Goal: Information Seeking & Learning: Learn about a topic

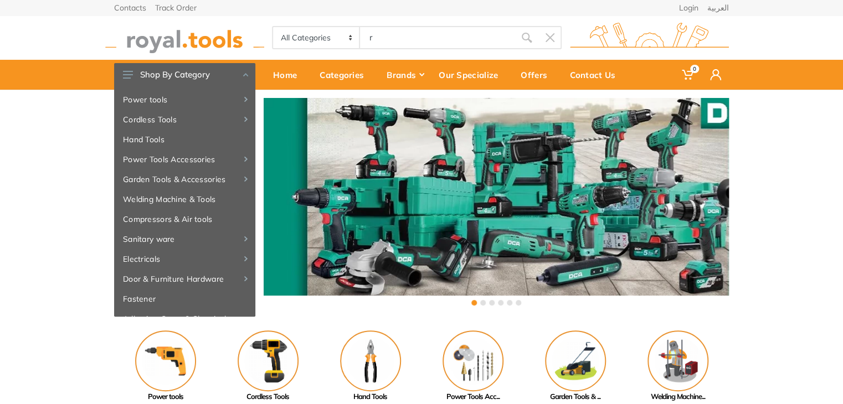
type input "r"
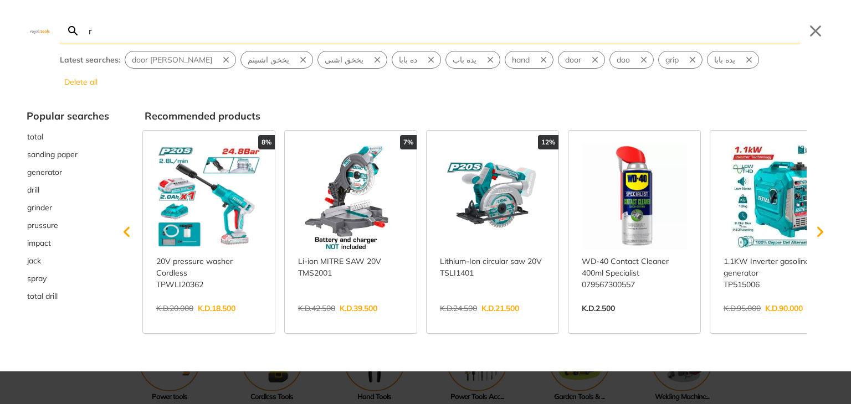
type input "r"
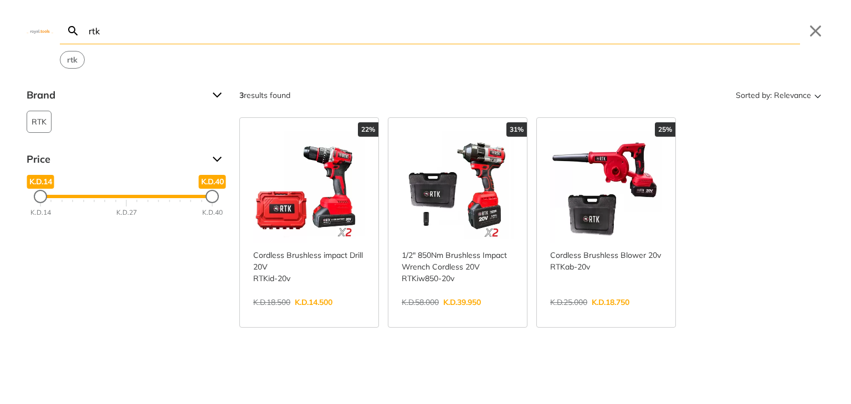
type input "rtk"
click at [316, 314] on link "View more →" at bounding box center [309, 314] width 112 height 0
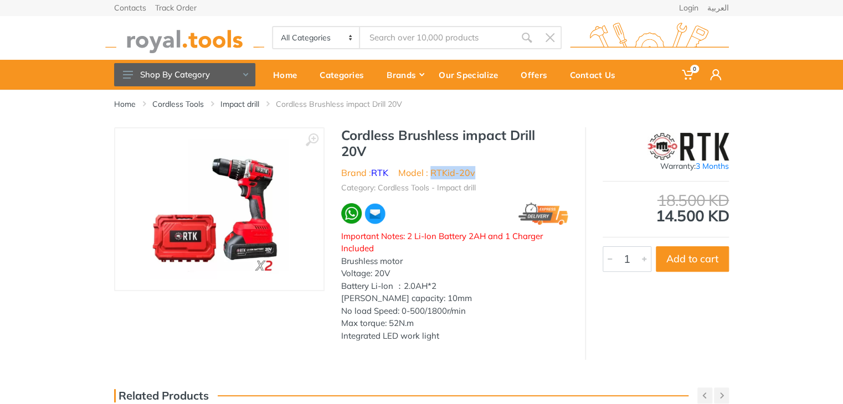
drag, startPoint x: 477, startPoint y: 173, endPoint x: 432, endPoint y: 176, distance: 44.4
click at [432, 176] on ul "Brand : RTK Model : RTKid-20v" at bounding box center [454, 172] width 227 height 13
copy li "RTKid-20v"
click at [189, 47] on img at bounding box center [184, 38] width 159 height 30
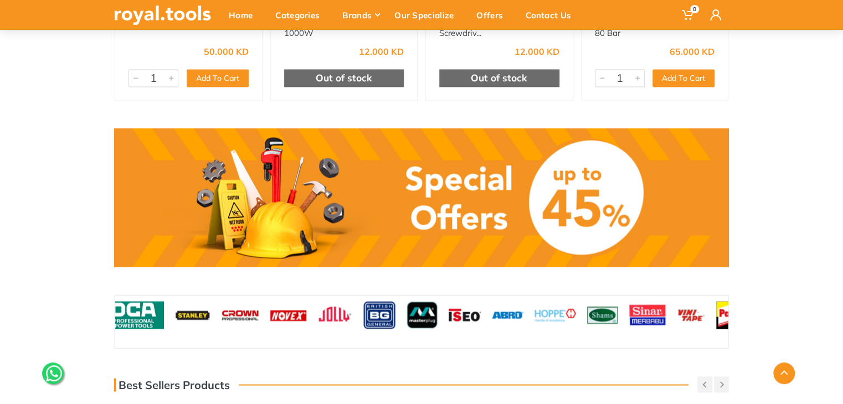
scroll to position [793, 0]
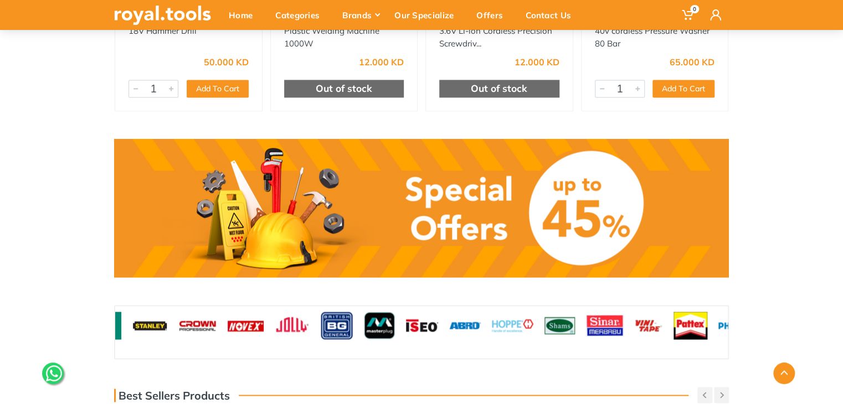
click at [549, 183] on link at bounding box center [421, 208] width 615 height 139
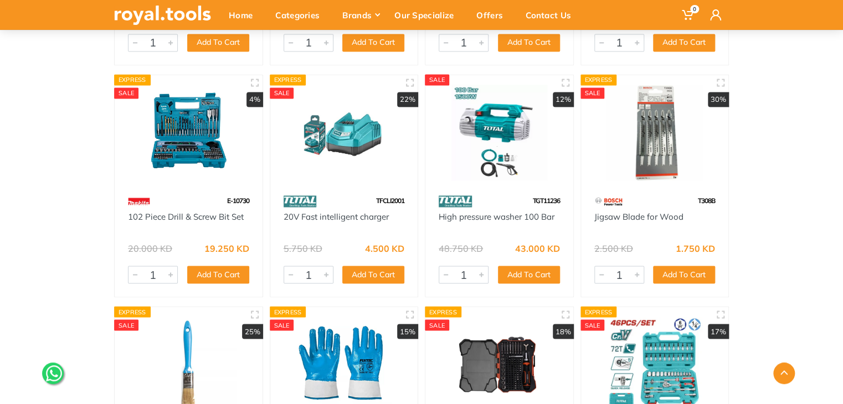
scroll to position [5031, 0]
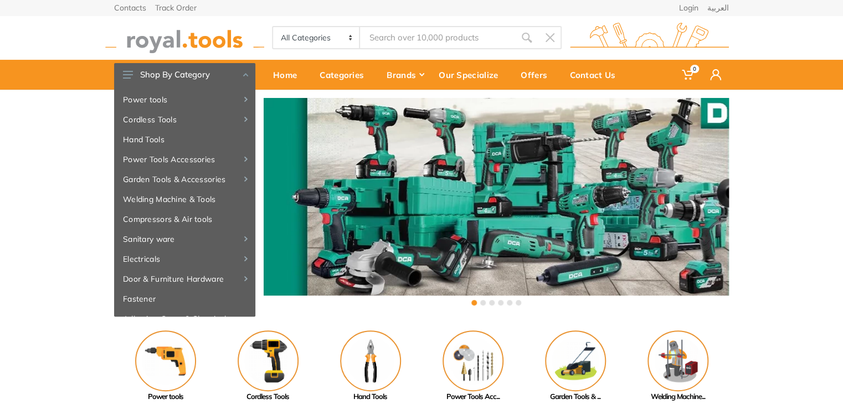
click at [381, 43] on input "Site search" at bounding box center [437, 37] width 155 height 23
type input "af"
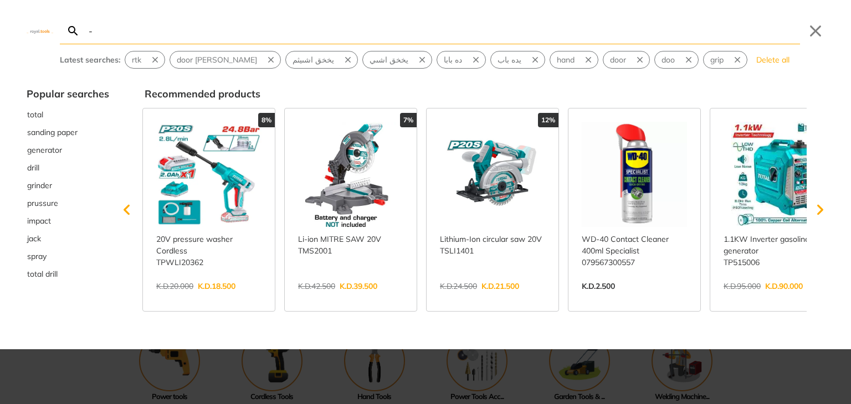
type input "-"
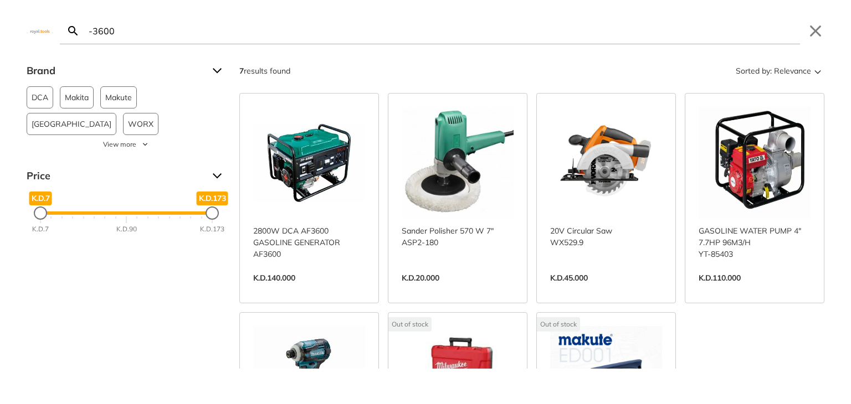
drag, startPoint x: 222, startPoint y: 35, endPoint x: 91, endPoint y: 21, distance: 131.5
click at [91, 21] on input "-3600" at bounding box center [443, 31] width 714 height 26
type input "-"
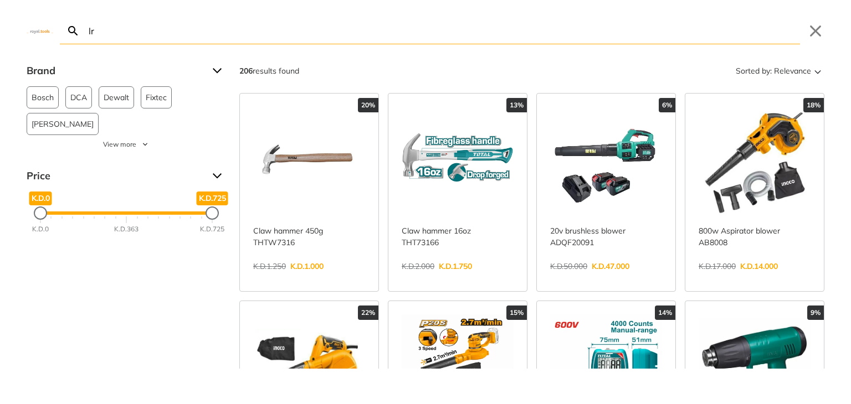
type input "l"
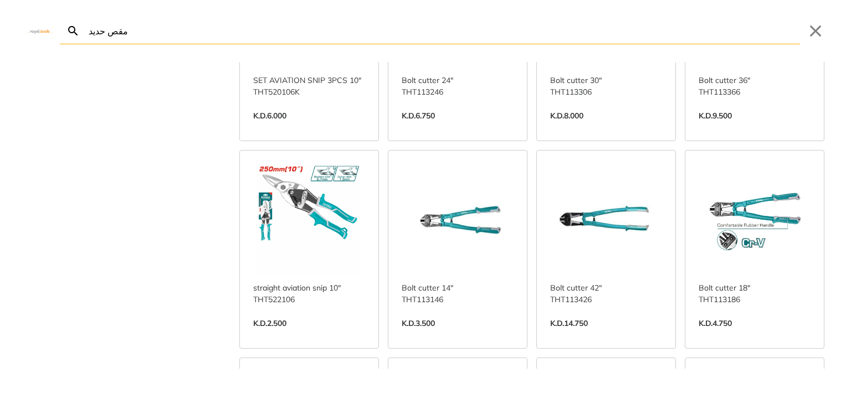
scroll to position [156, 0]
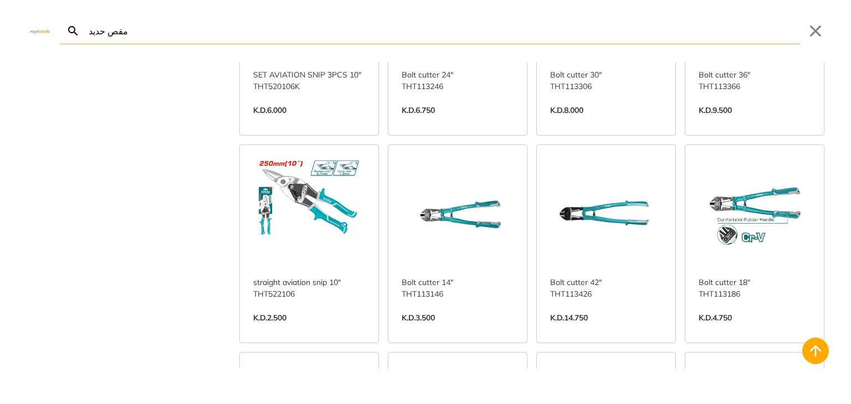
type input "مقص حديد"
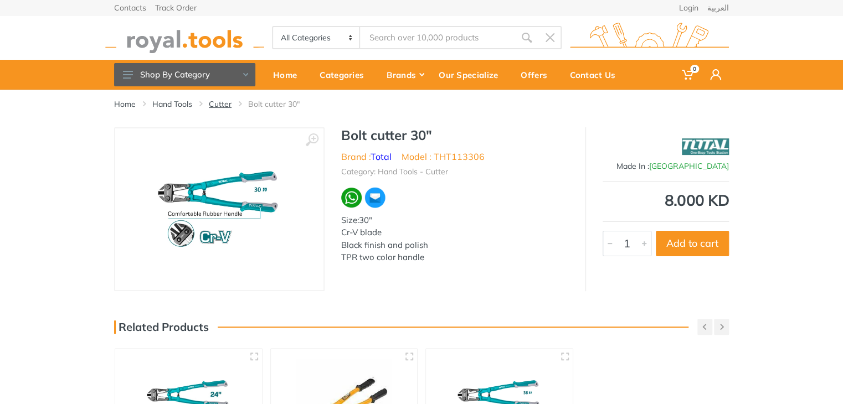
click at [226, 103] on link "Cutter" at bounding box center [220, 104] width 23 height 11
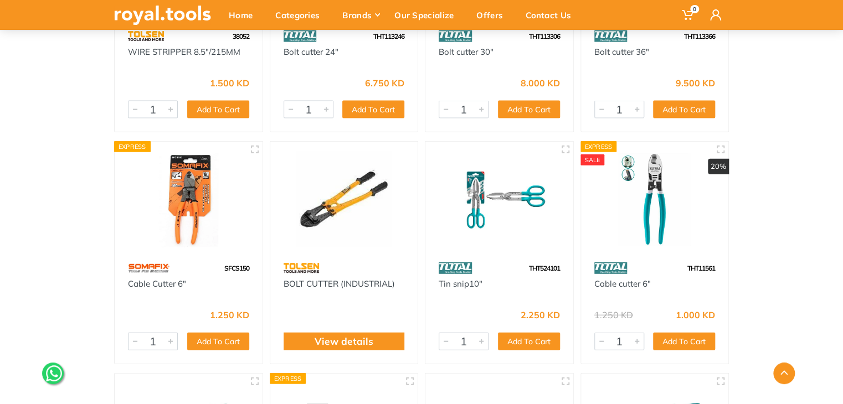
scroll to position [1191, 0]
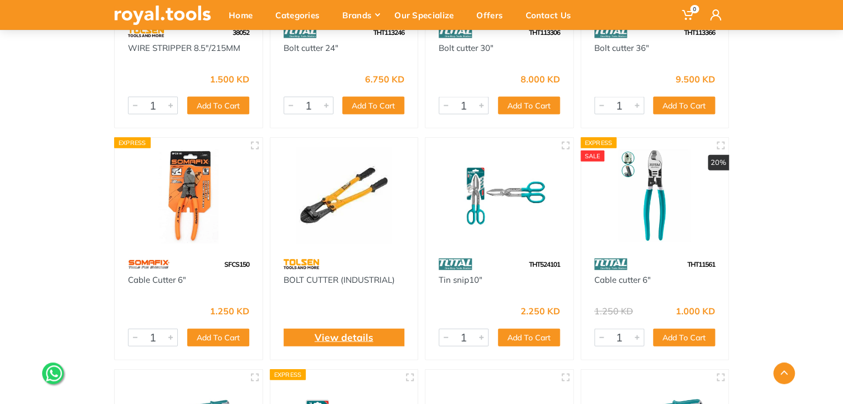
click at [352, 336] on link "View details" at bounding box center [344, 338] width 59 height 14
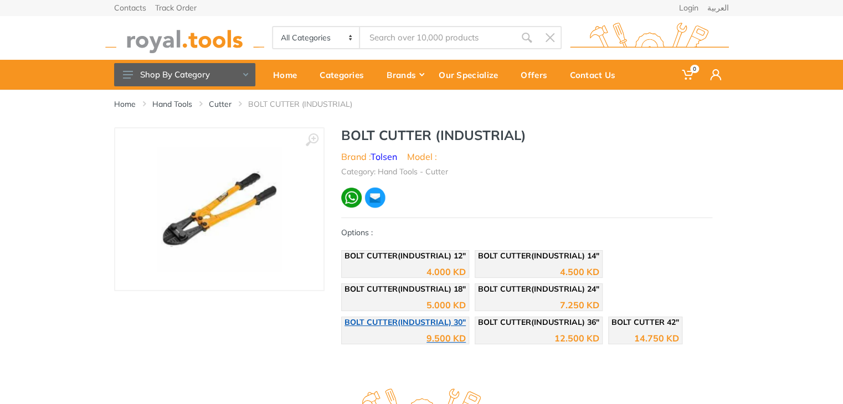
click at [436, 335] on div "9.500 KD" at bounding box center [446, 338] width 39 height 9
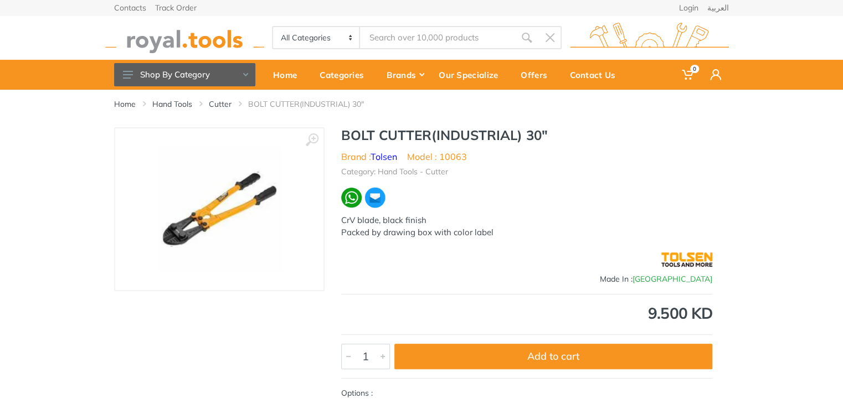
click at [699, 167] on ul "Category: Hand Tools - Cutter" at bounding box center [526, 170] width 371 height 14
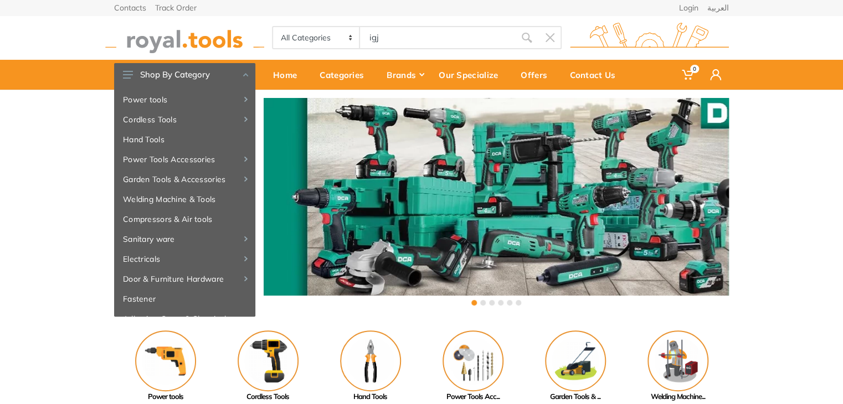
type input "igjd"
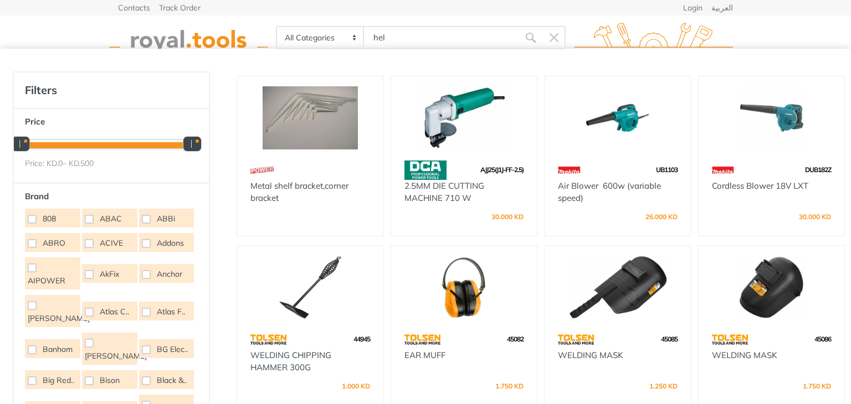
type input "[PERSON_NAME]"
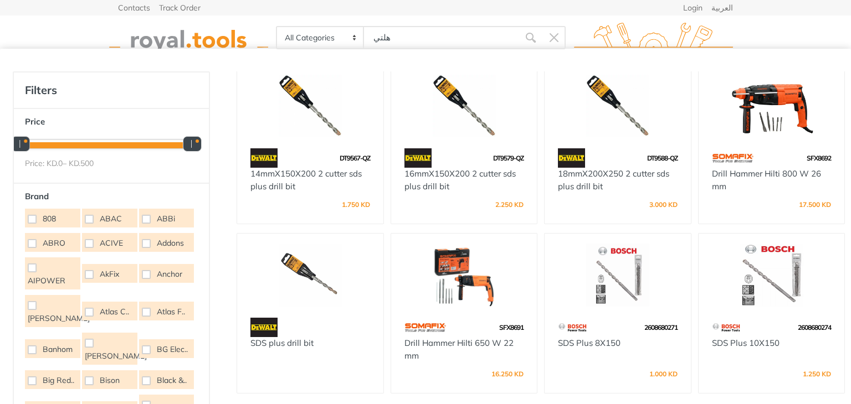
scroll to position [350, 0]
type input "هلتي"
click at [754, 112] on img at bounding box center [772, 106] width 126 height 63
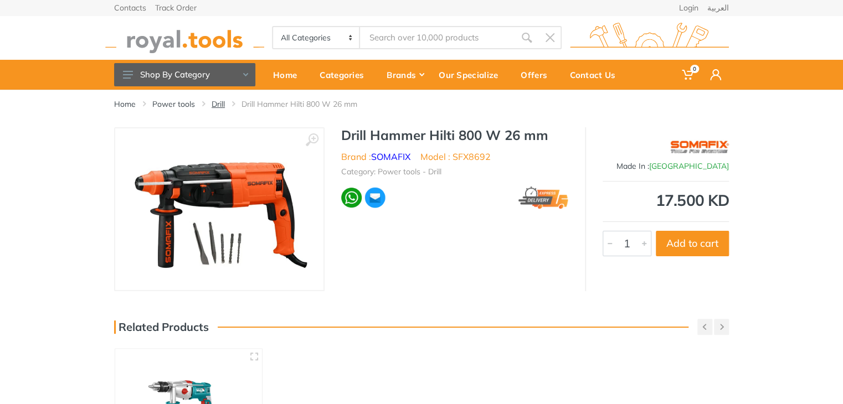
click at [222, 107] on link "Drill" at bounding box center [218, 104] width 13 height 11
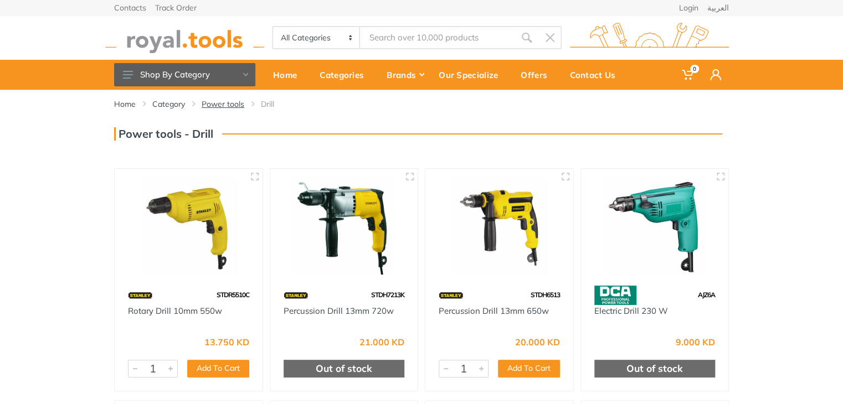
click at [207, 103] on link "Power tools" at bounding box center [223, 104] width 43 height 11
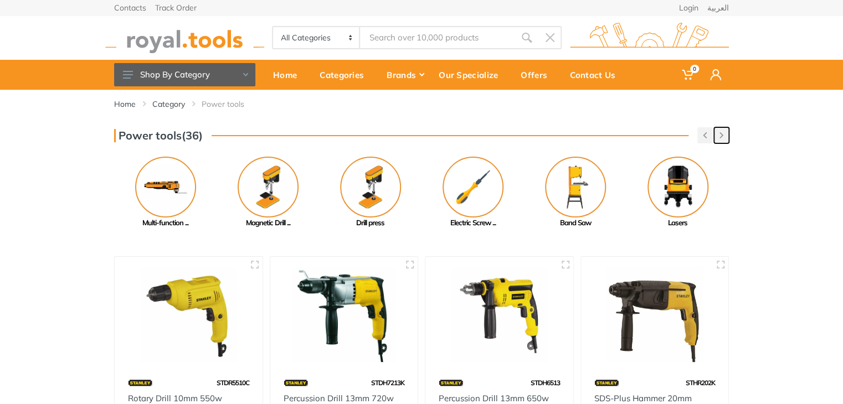
click at [723, 134] on icon "button" at bounding box center [722, 135] width 4 height 6
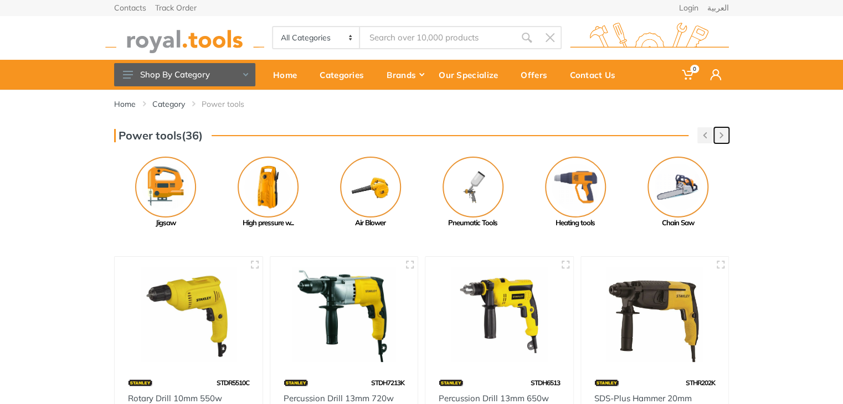
click at [723, 134] on icon "button" at bounding box center [722, 135] width 4 height 6
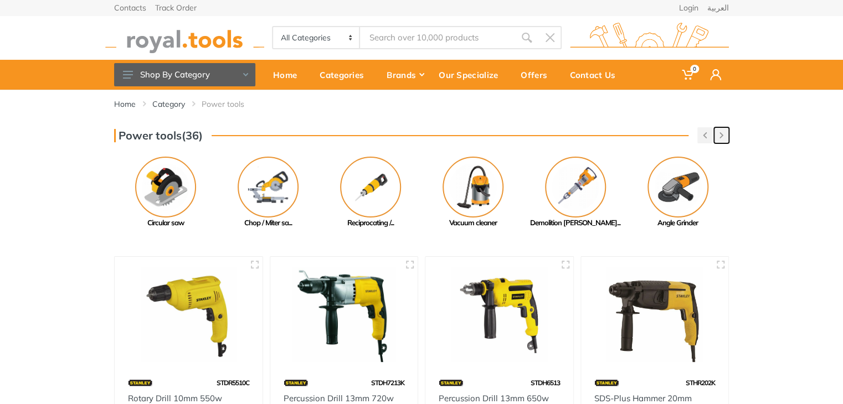
click at [723, 134] on icon "button" at bounding box center [722, 135] width 4 height 6
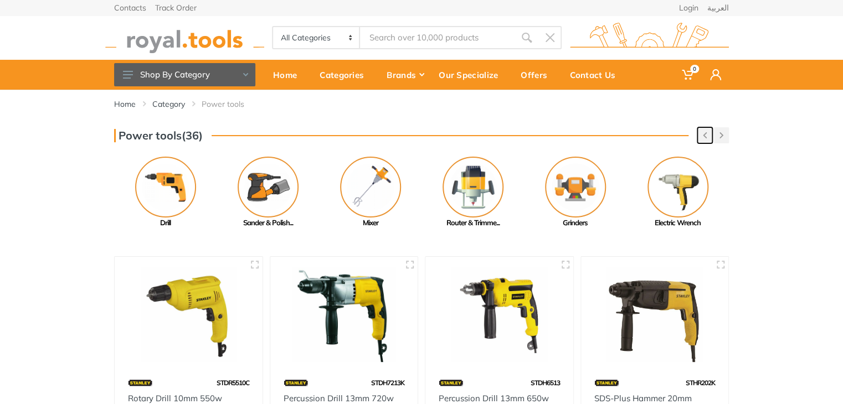
click at [705, 135] on icon "button" at bounding box center [705, 135] width 4 height 6
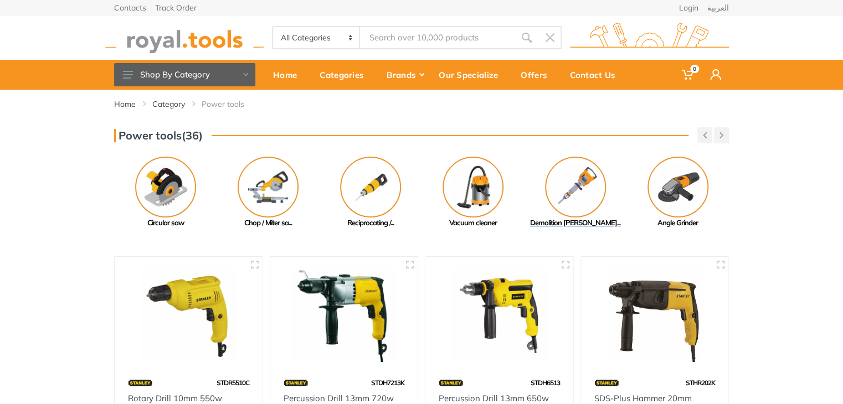
click at [590, 183] on img at bounding box center [575, 187] width 61 height 61
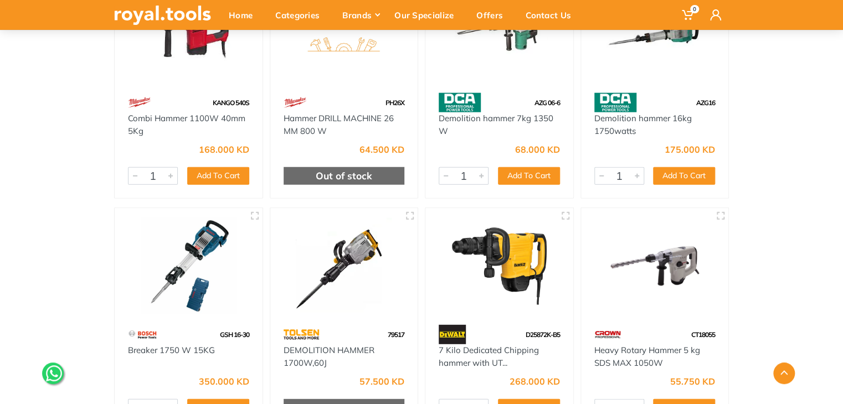
scroll to position [1344, 0]
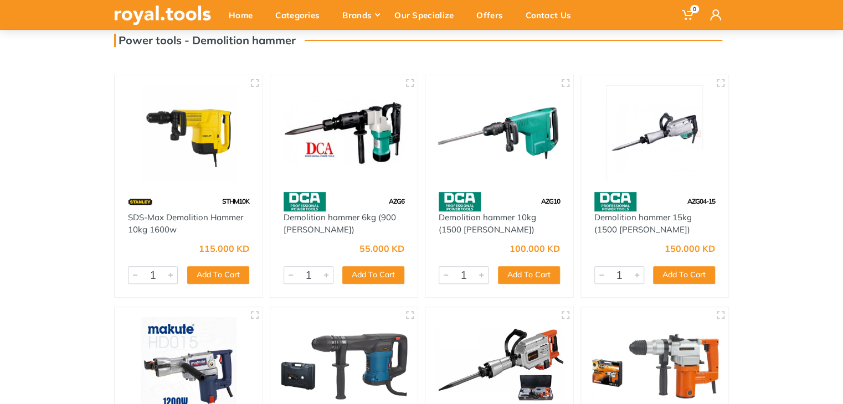
scroll to position [84, 0]
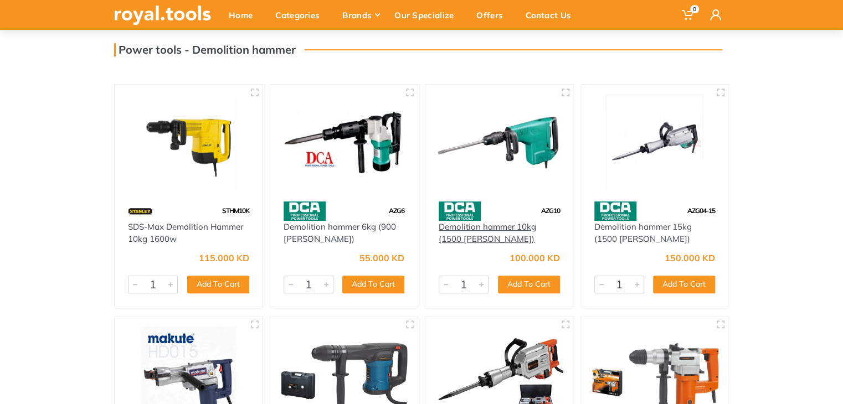
click at [521, 226] on link "Demolition hammer 10kg (1500 [PERSON_NAME])" at bounding box center [488, 233] width 98 height 23
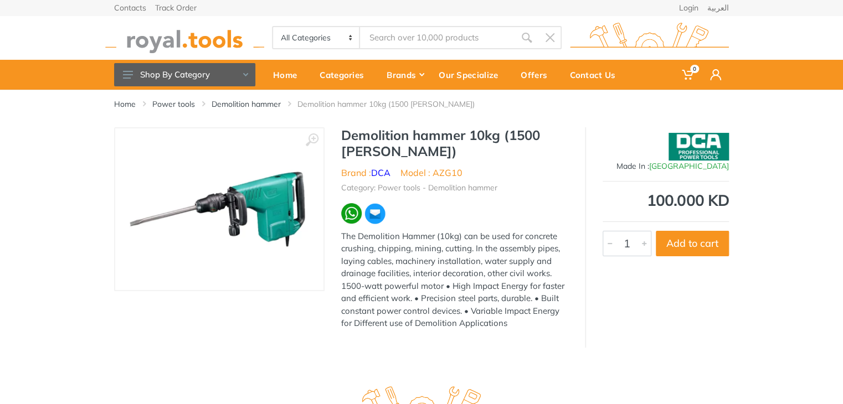
drag, startPoint x: 464, startPoint y: 132, endPoint x: 466, endPoint y: 139, distance: 7.5
click at [466, 139] on h1 "Demolition hammer 10kg (1500 [PERSON_NAME])" at bounding box center [454, 143] width 227 height 32
drag, startPoint x: 466, startPoint y: 140, endPoint x: 414, endPoint y: 136, distance: 51.7
click at [414, 136] on h1 "Demolition hammer 10kg (1500 [PERSON_NAME])" at bounding box center [454, 143] width 227 height 32
copy h1 "hammer"
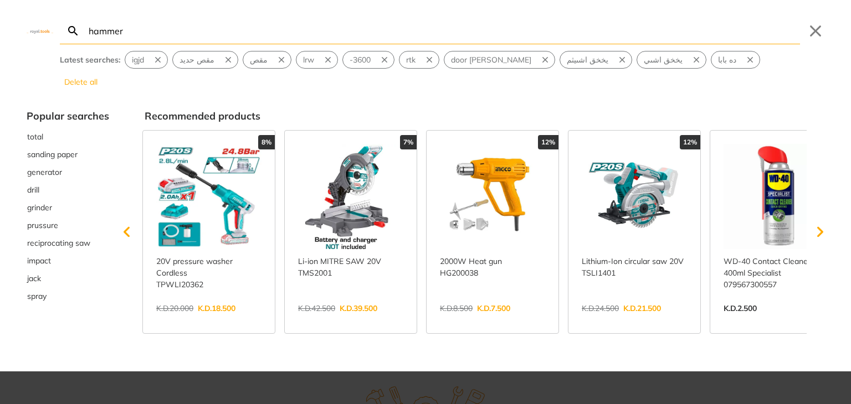
type input "hammer"
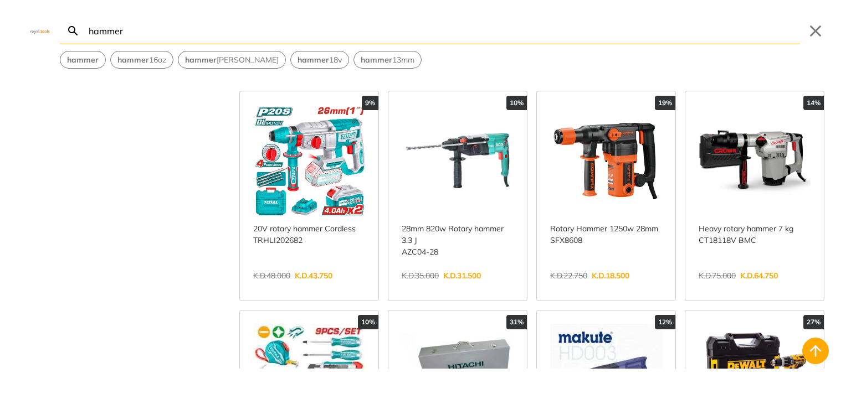
scroll to position [238, 0]
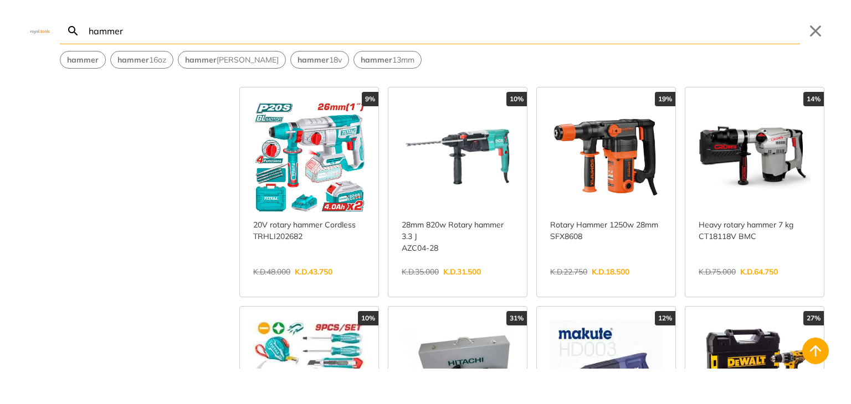
click at [745, 284] on link "View more →" at bounding box center [755, 284] width 112 height 0
click at [743, 284] on link "View more →" at bounding box center [755, 284] width 112 height 0
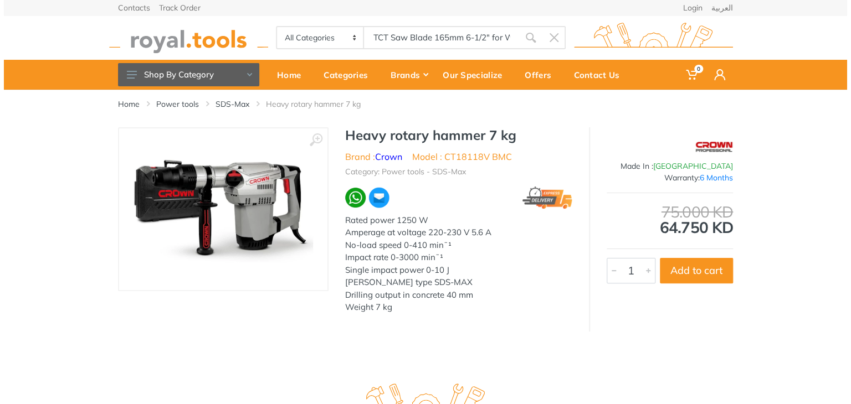
scroll to position [0, 18]
type input "TCT Saw Blade 165mm 6-1/2" for Wood"
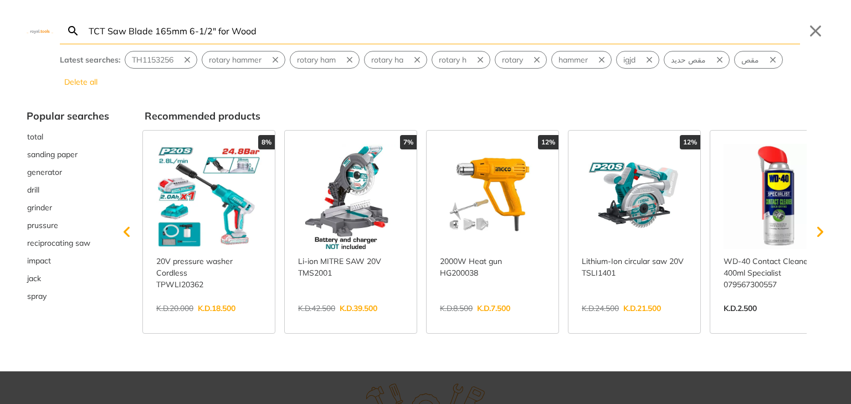
type input "TCT Saw Blade 165mm 6-1/2" for Wood"
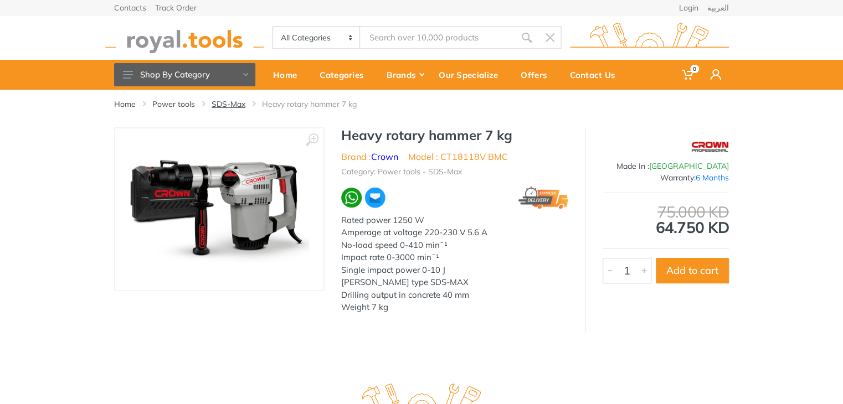
click at [235, 106] on link "SDS-Max" at bounding box center [229, 104] width 34 height 11
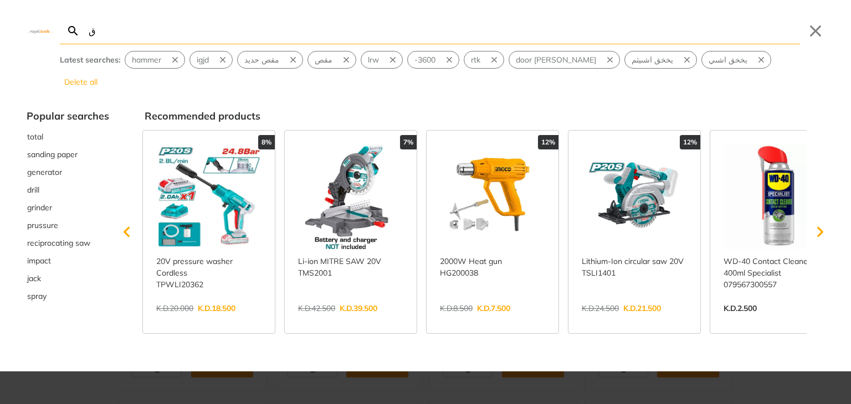
type input "ق"
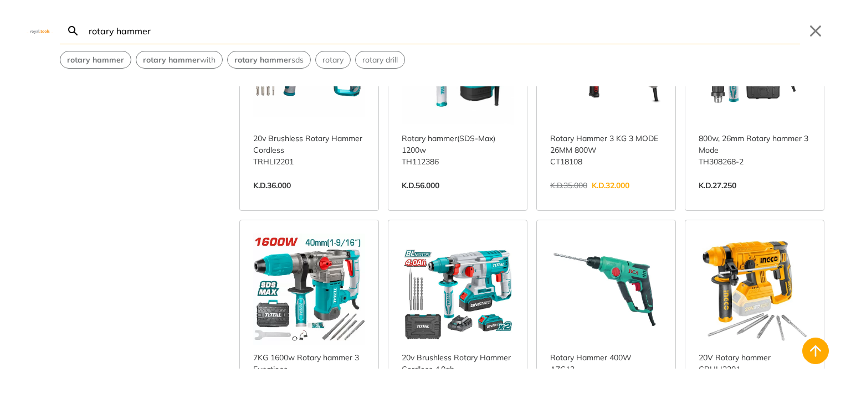
scroll to position [550, 0]
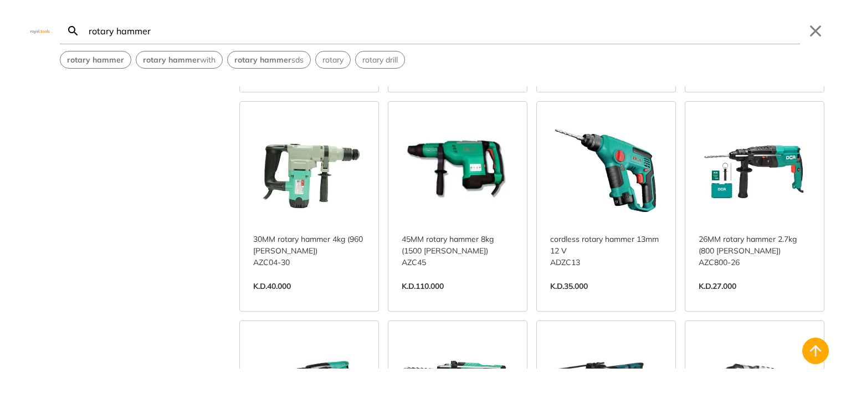
scroll to position [1105, 0]
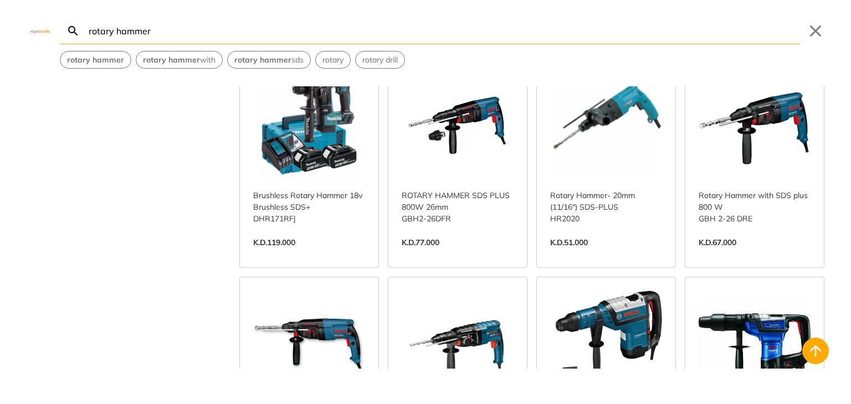
scroll to position [2033, 0]
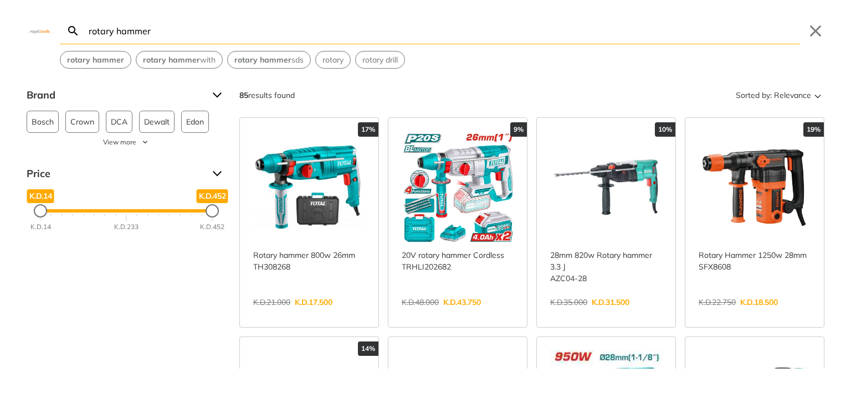
paste input "TH1153256"
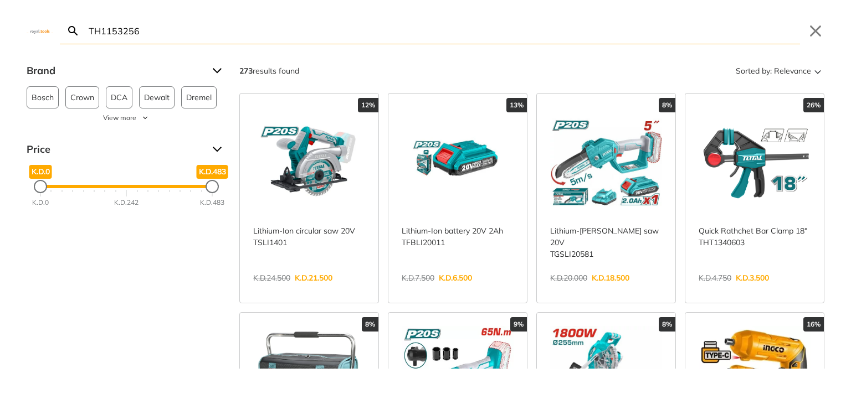
type input "TH1153256"
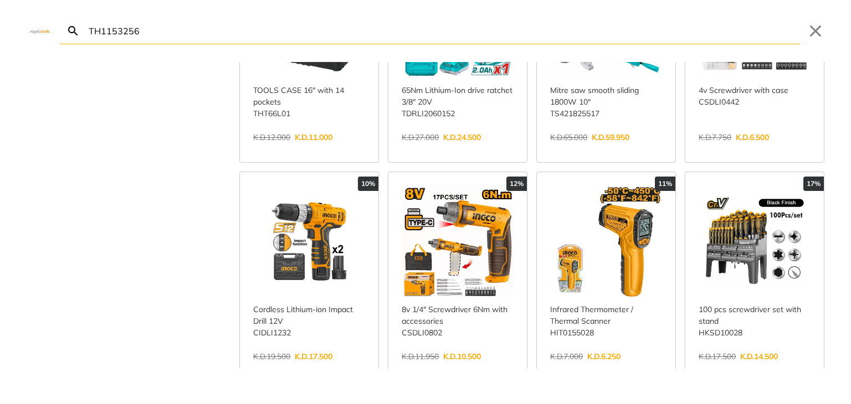
scroll to position [362, 0]
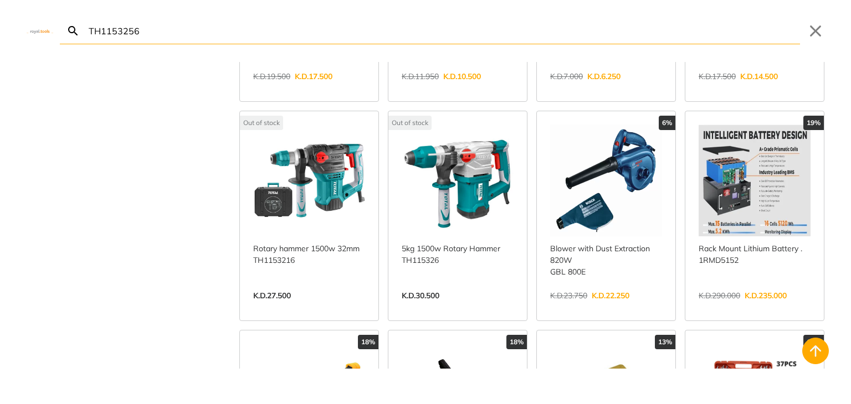
scroll to position [643, 0]
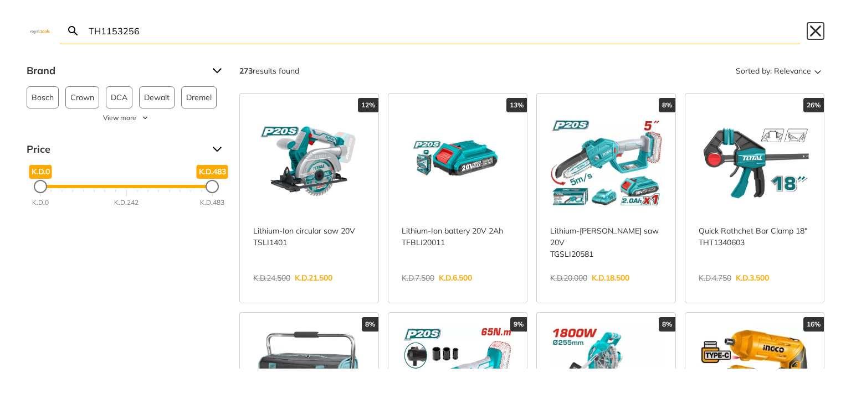
click at [812, 29] on button "Close" at bounding box center [816, 31] width 18 height 18
